Goal: Task Accomplishment & Management: Use online tool/utility

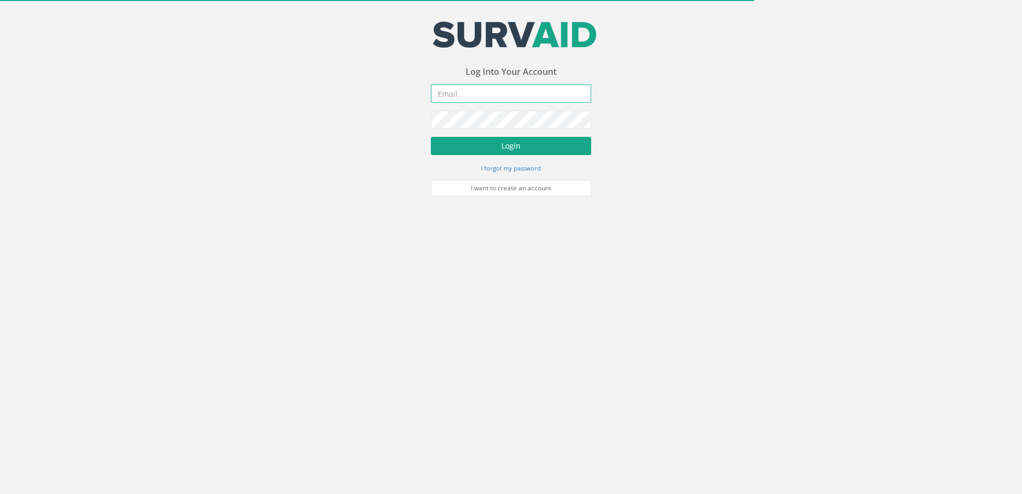
type input "[EMAIL_ADDRESS][DOMAIN_NAME]"
click at [493, 147] on button "Login" at bounding box center [511, 146] width 160 height 18
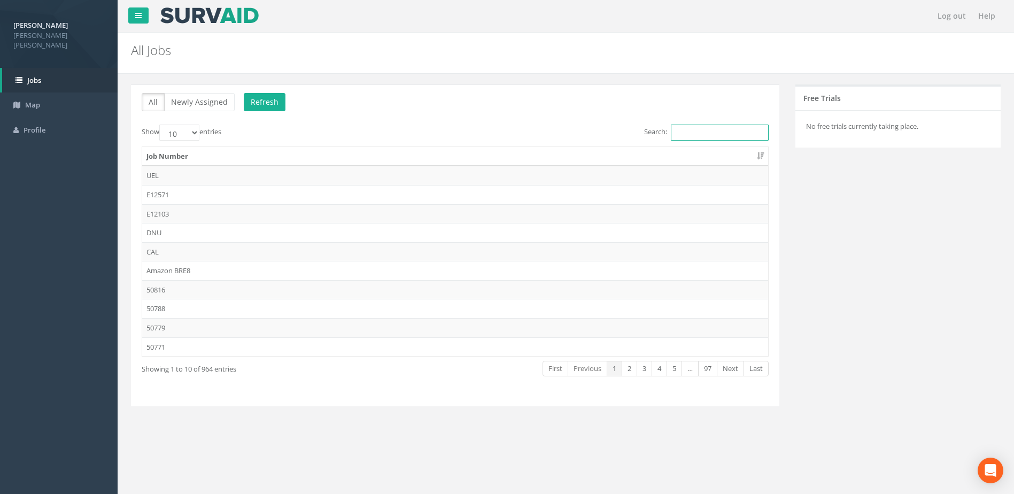
click at [671, 136] on input "Search:" at bounding box center [720, 133] width 98 height 16
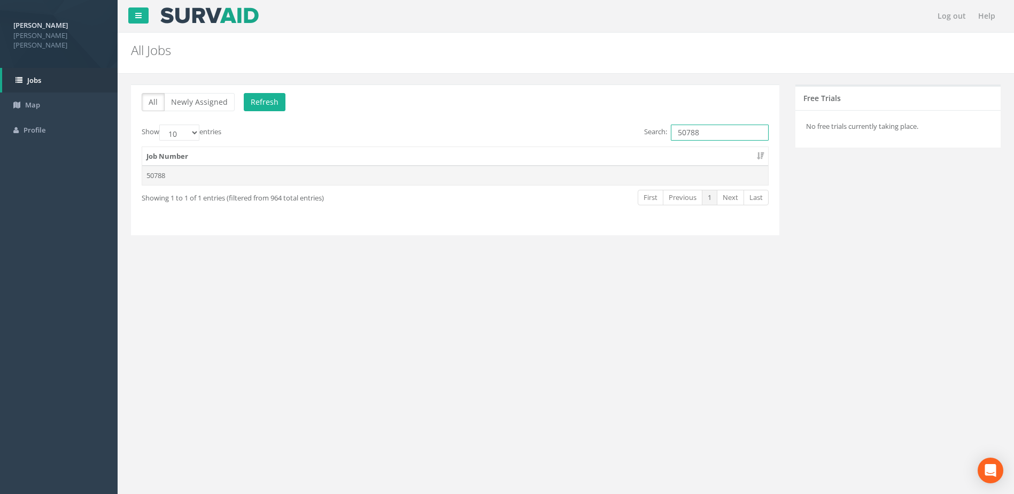
type input "50788"
click at [154, 175] on td "50788" at bounding box center [455, 175] width 626 height 19
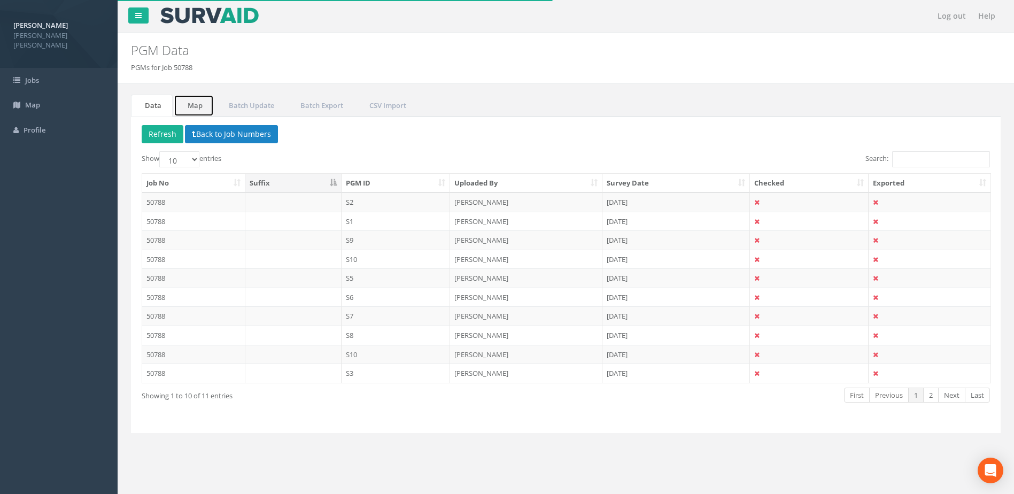
click at [206, 107] on link "Map" at bounding box center [194, 106] width 40 height 22
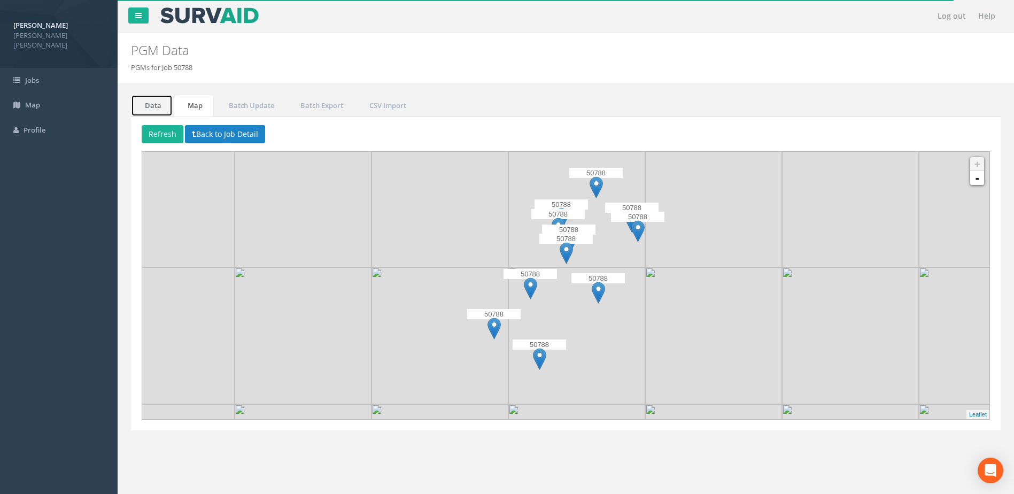
click at [167, 110] on link "Data" at bounding box center [152, 106] width 42 height 22
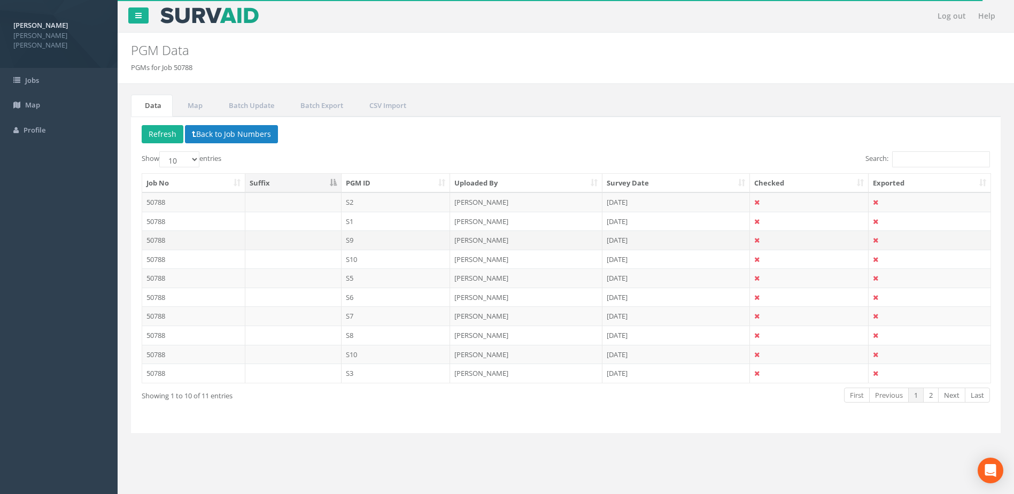
click at [170, 238] on td "50788" at bounding box center [193, 239] width 103 height 19
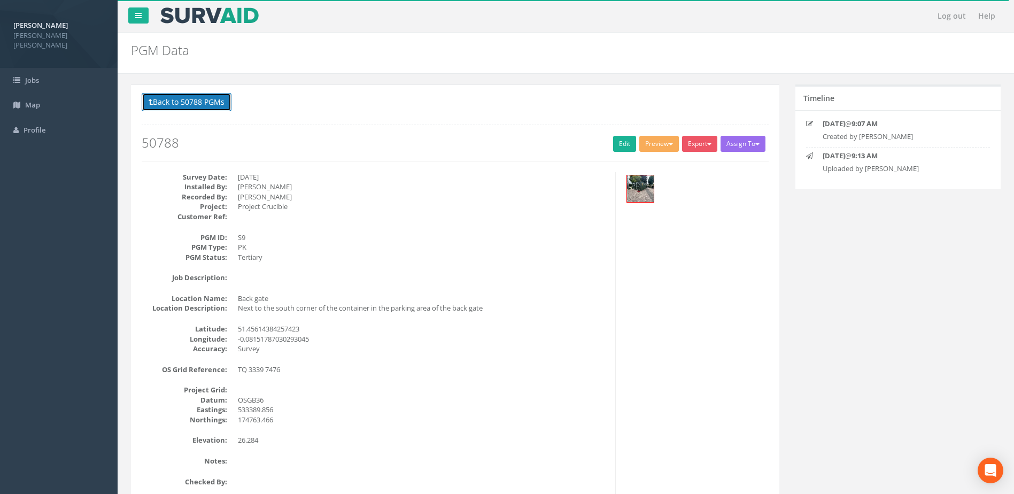
click at [187, 103] on button "Back to 50788 PGMs" at bounding box center [187, 102] width 90 height 18
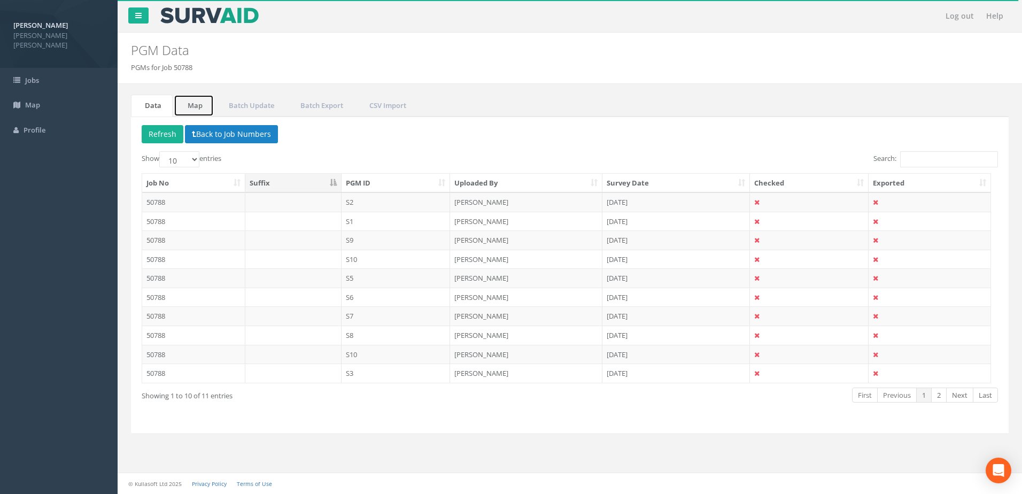
click at [202, 109] on link "Map" at bounding box center [194, 106] width 40 height 22
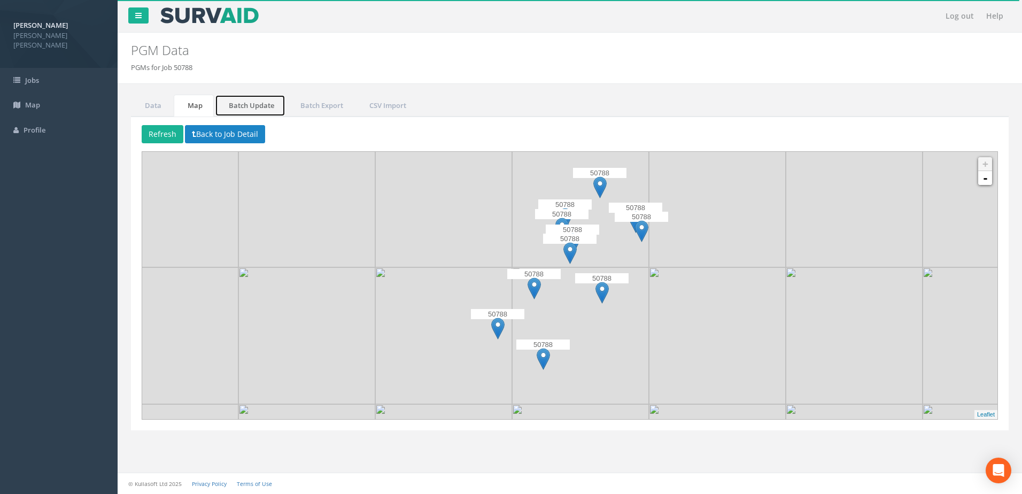
click at [234, 103] on link "Batch Update" at bounding box center [250, 106] width 71 height 22
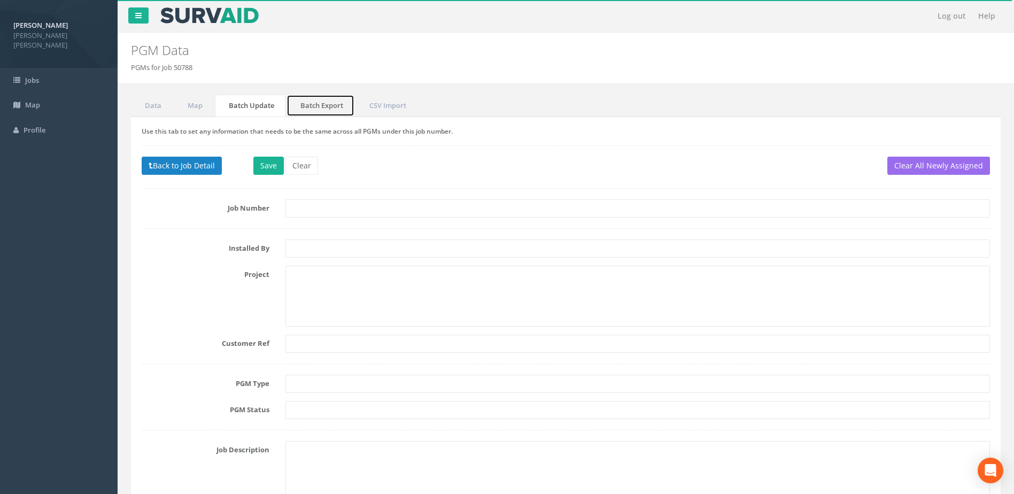
click at [306, 104] on link "Batch Export" at bounding box center [320, 106] width 68 height 22
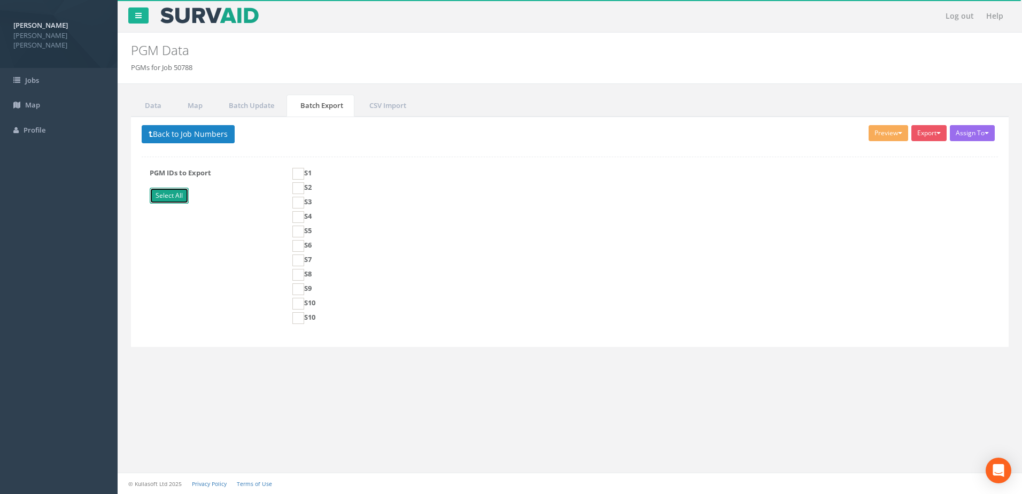
click at [173, 193] on link "Select All" at bounding box center [169, 196] width 39 height 16
checkbox input "true"
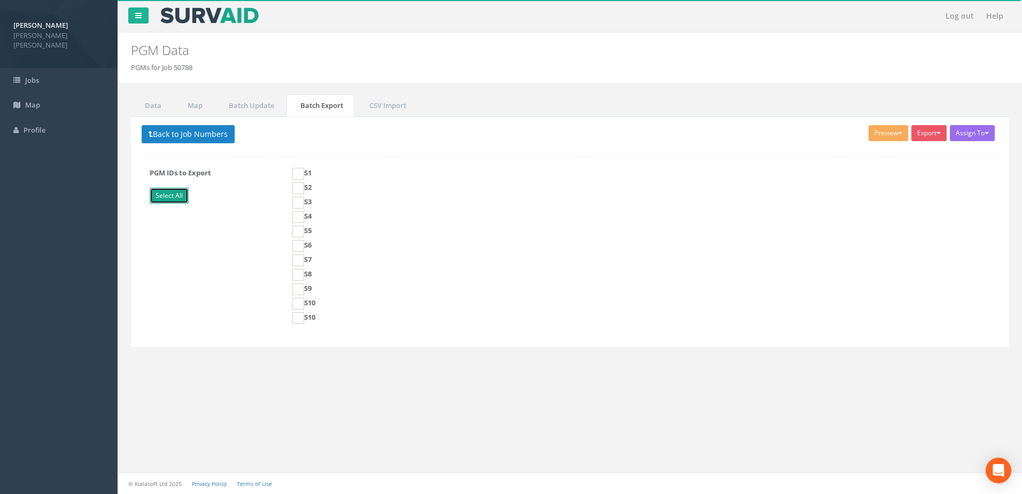
checkbox input "true"
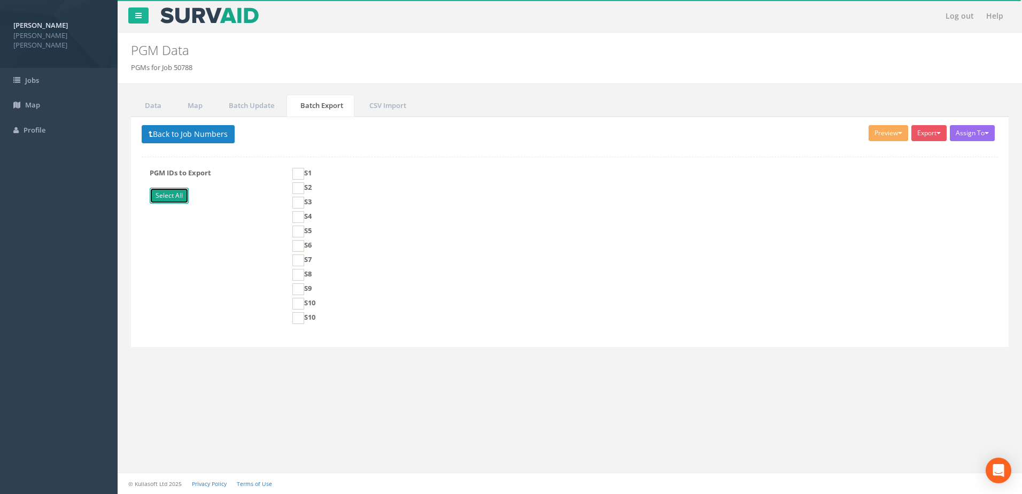
checkbox input "true"
click at [892, 137] on button "Preview" at bounding box center [889, 133] width 40 height 16
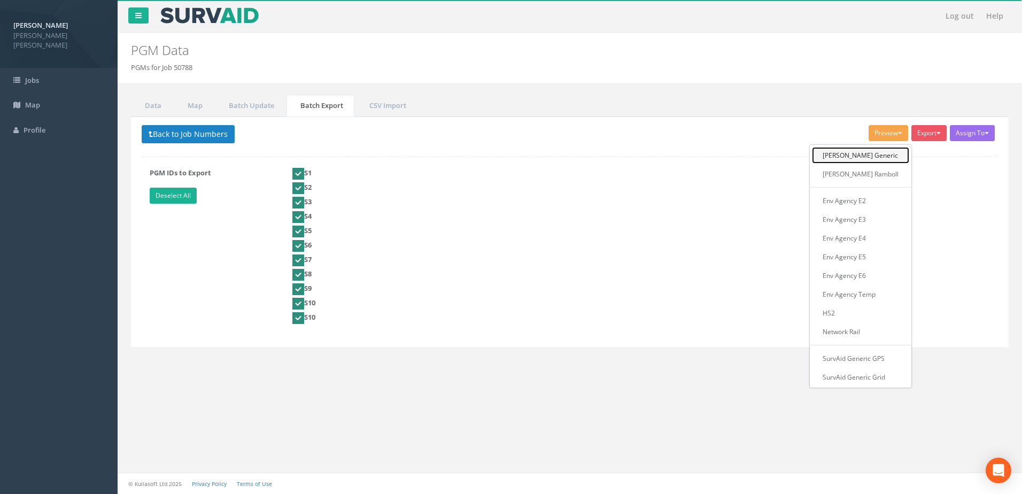
click at [879, 159] on link "[PERSON_NAME] Generic" at bounding box center [860, 155] width 97 height 17
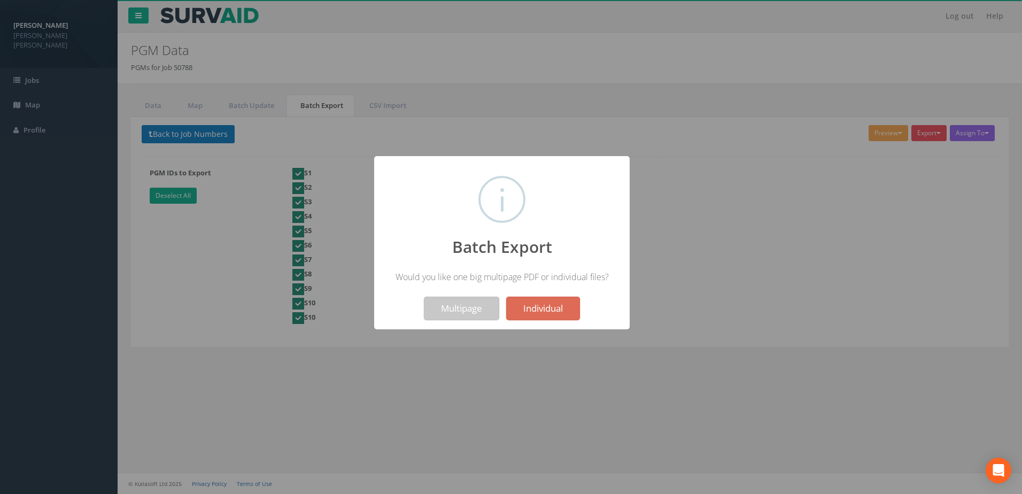
click at [474, 314] on button "Multipage" at bounding box center [461, 309] width 75 height 24
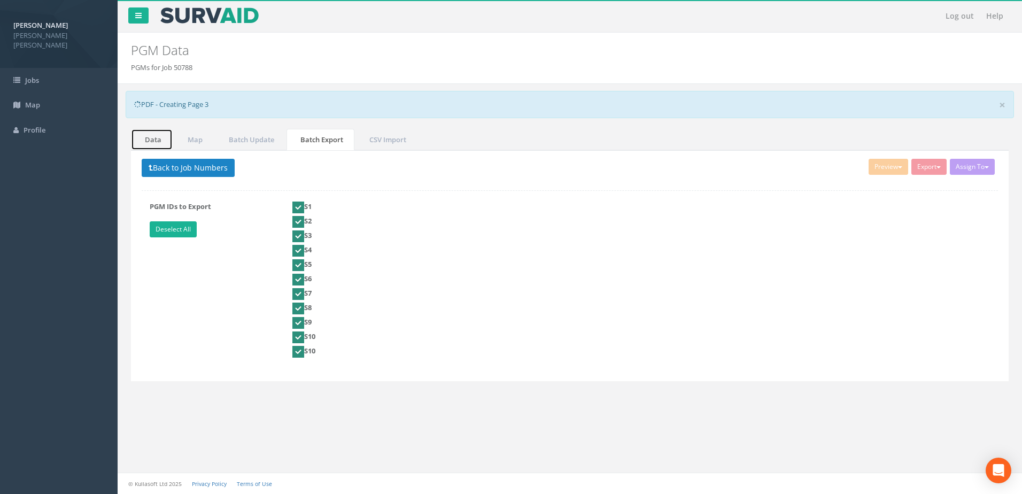
click at [158, 138] on link "Data" at bounding box center [152, 140] width 42 height 22
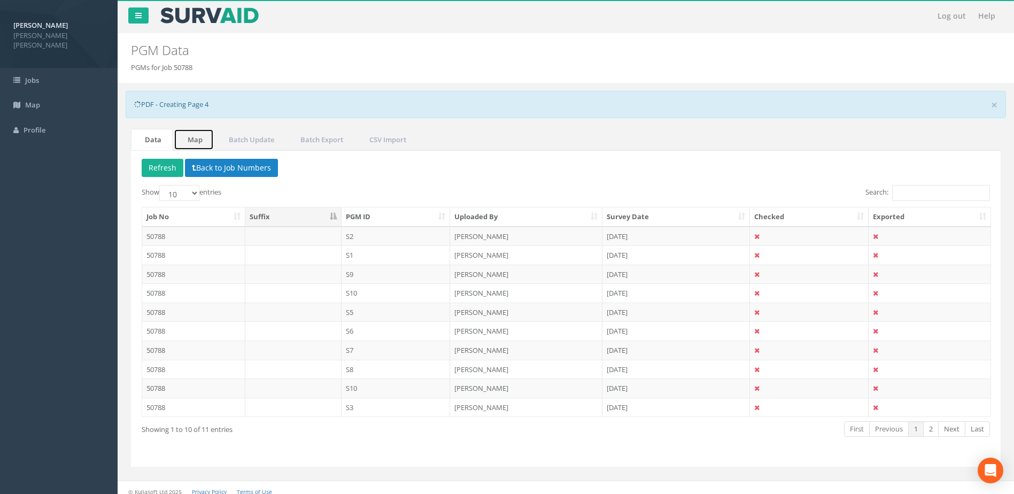
click at [204, 135] on link "Map" at bounding box center [194, 140] width 40 height 22
